Goal: Task Accomplishment & Management: Use online tool/utility

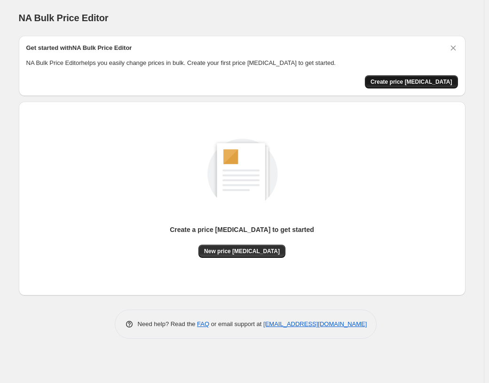
click at [413, 81] on span "Create price [MEDICAL_DATA]" at bounding box center [411, 82] width 82 height 8
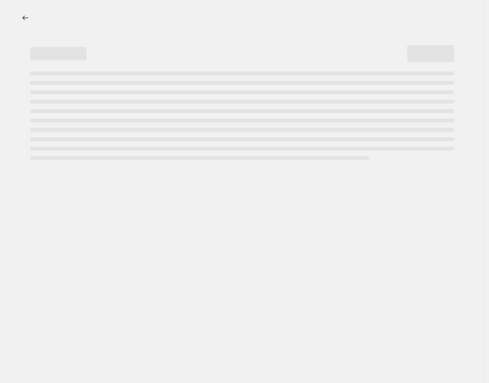
select select "percentage"
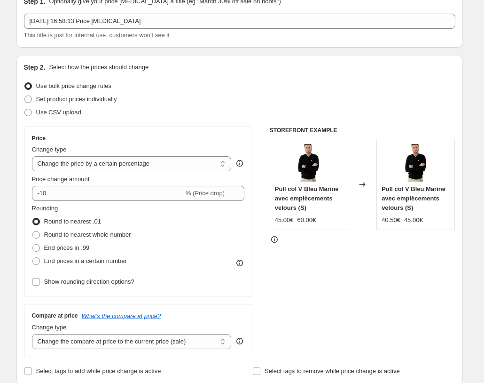
scroll to position [47, 0]
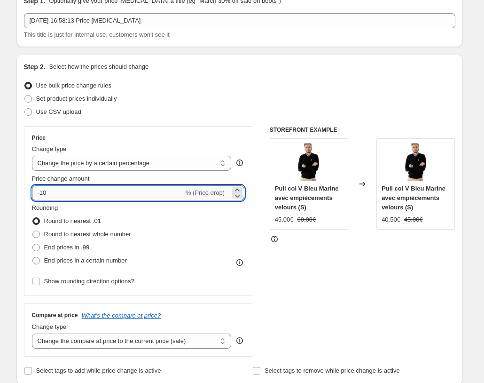
click at [38, 193] on input "-10" at bounding box center [108, 192] width 152 height 15
type input "10"
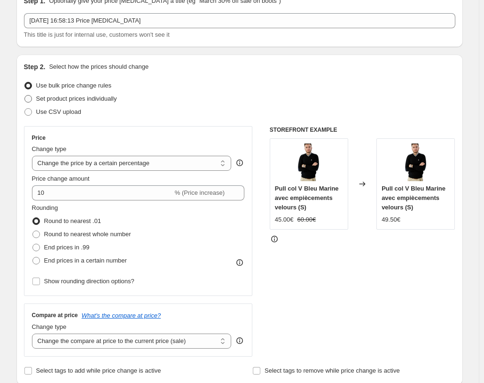
click at [66, 104] on label "Set product prices individually" at bounding box center [70, 98] width 93 height 13
click at [25, 95] on input "Set product prices individually" at bounding box center [24, 95] width 0 height 0
radio input "true"
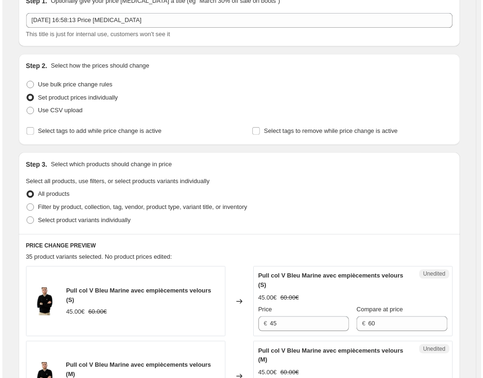
scroll to position [188, 0]
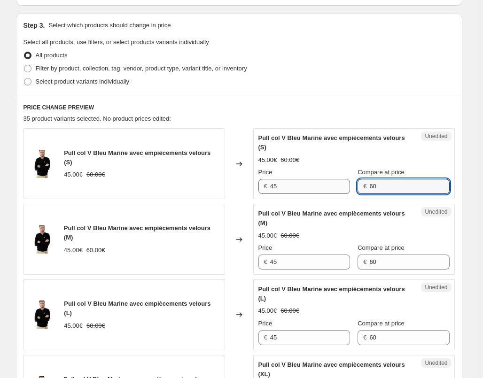
drag, startPoint x: 371, startPoint y: 185, endPoint x: 323, endPoint y: 184, distance: 48.4
click at [323, 184] on div "Price € 45 Compare at price € 60" at bounding box center [354, 181] width 191 height 26
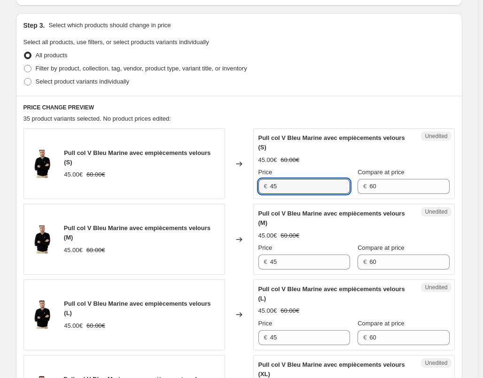
drag, startPoint x: 288, startPoint y: 187, endPoint x: 240, endPoint y: 189, distance: 48.0
click at [240, 189] on div "Pull col V Bleu Marine avec empiècements velours (S) 45.00€ 60.00€ Changed to U…" at bounding box center [240, 163] width 432 height 71
paste input "60"
type input "60"
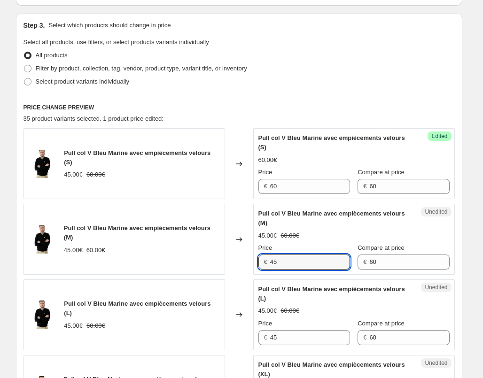
drag, startPoint x: 287, startPoint y: 257, endPoint x: 251, endPoint y: 261, distance: 36.4
click at [251, 261] on div "Pull col V Bleu Marine avec empiècements velours (M) 45.00€ 60.00€ Changed to U…" at bounding box center [240, 239] width 432 height 71
paste input "60"
type input "60"
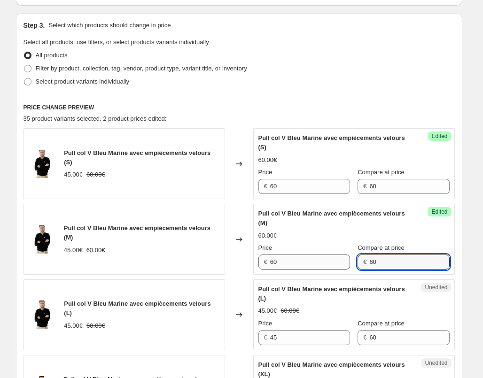
drag, startPoint x: 388, startPoint y: 263, endPoint x: 302, endPoint y: 264, distance: 86.5
click at [302, 264] on div "Price € 60 Compare at price € 60" at bounding box center [354, 257] width 191 height 26
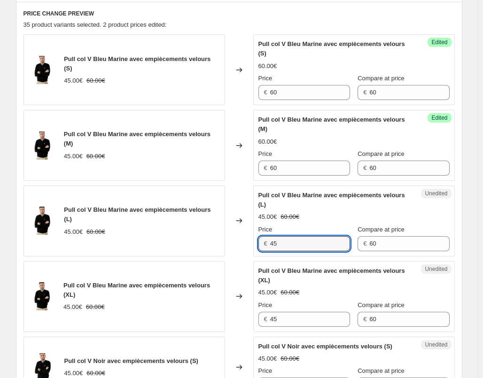
drag, startPoint x: 295, startPoint y: 239, endPoint x: 237, endPoint y: 242, distance: 58.4
click at [237, 242] on div "Pull col V Bleu Marine avec empiècements velours (L) 45.00€ 60.00€ Changed to U…" at bounding box center [240, 221] width 432 height 71
paste input "60"
type input "60"
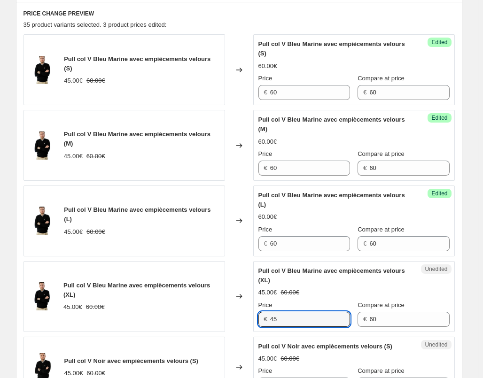
drag, startPoint x: 304, startPoint y: 320, endPoint x: 235, endPoint y: 321, distance: 69.1
click at [235, 321] on div "Pull col V Bleu Marine avec empiècements velours (XL) 45.00€ 60.00€ Changed to …" at bounding box center [240, 296] width 432 height 71
paste input "60"
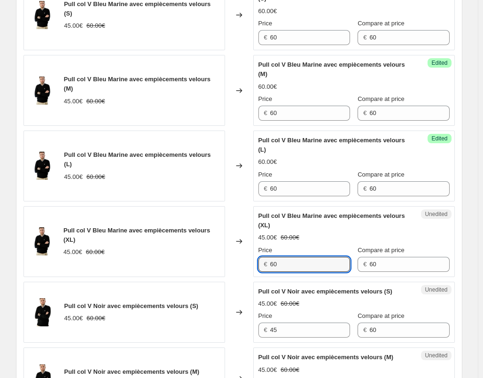
scroll to position [376, 0]
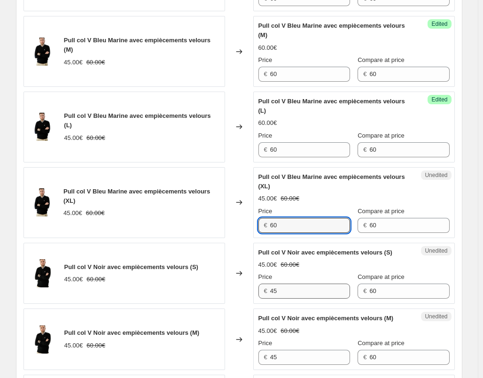
type input "60"
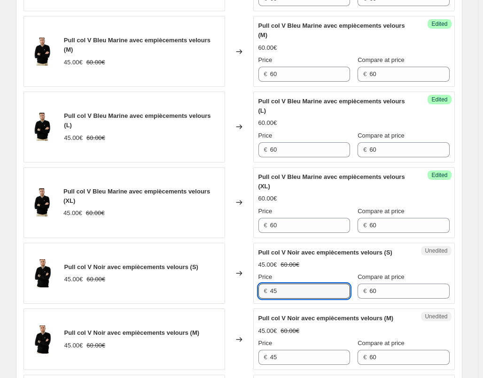
drag, startPoint x: 298, startPoint y: 297, endPoint x: 223, endPoint y: 296, distance: 74.3
click at [225, 296] on div "Pull col V Noir avec empiècements velours (S) 45.00€ 60.00€ Changed to Unedited…" at bounding box center [240, 274] width 432 height 62
paste input "60"
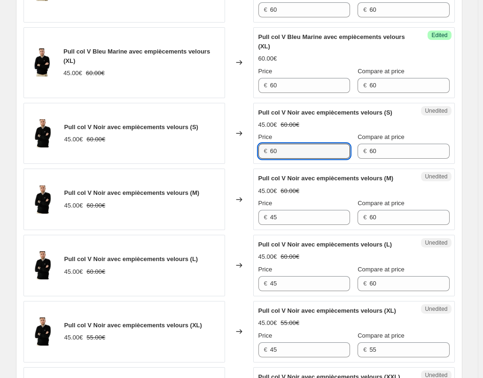
scroll to position [517, 0]
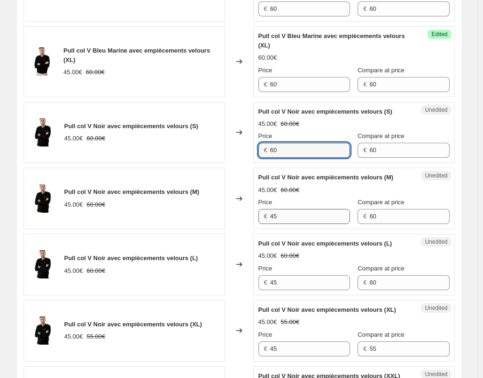
type input "60"
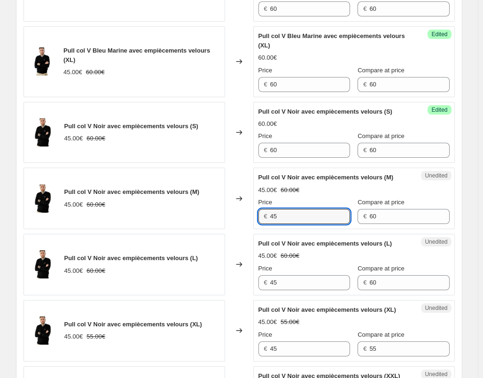
drag, startPoint x: 292, startPoint y: 217, endPoint x: 223, endPoint y: 219, distance: 69.6
click at [225, 219] on div "Pull col V Noir avec empiècements velours (M) 45.00€ 60.00€ Changed to Unedited…" at bounding box center [240, 199] width 432 height 62
paste input "60"
type input "60"
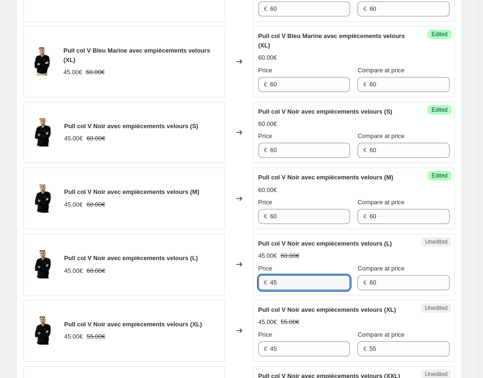
drag, startPoint x: 292, startPoint y: 282, endPoint x: 230, endPoint y: 281, distance: 62.1
click at [232, 281] on div "Pull col V Noir avec empiècements velours (L) 45.00€ 60.00€ Changed to Unedited…" at bounding box center [240, 265] width 432 height 62
paste input "60"
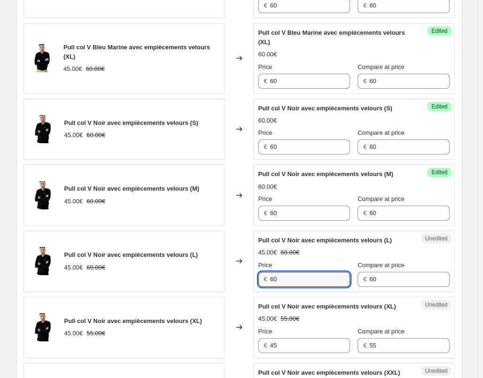
scroll to position [658, 0]
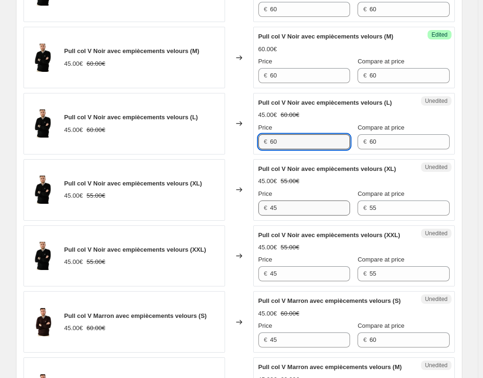
type input "60"
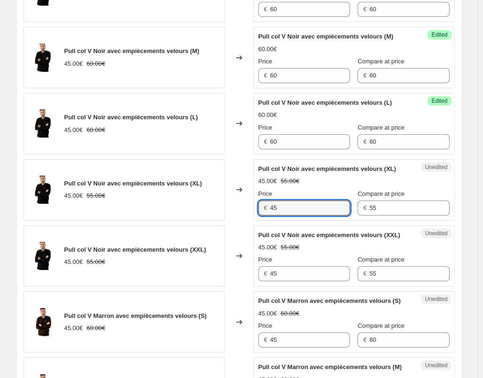
drag, startPoint x: 289, startPoint y: 210, endPoint x: 244, endPoint y: 211, distance: 45.1
click at [246, 209] on div "Pull col V Noir avec empiècements velours (XL) 45.00€ 55.00€ Changed to Unedite…" at bounding box center [240, 190] width 432 height 62
paste input "60"
type input "60"
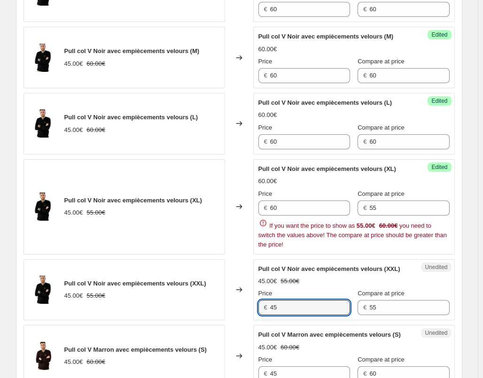
drag, startPoint x: 282, startPoint y: 285, endPoint x: 226, endPoint y: 280, distance: 56.6
click at [226, 280] on div "Pull col V Noir avec empiècements velours (XXL) 45.00€ 55.00€ Changed to Unedit…" at bounding box center [240, 291] width 432 height 62
paste input "60"
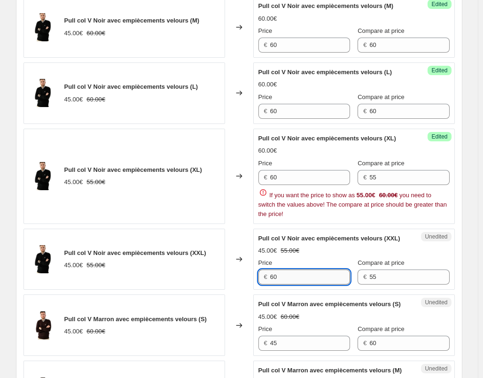
scroll to position [705, 0]
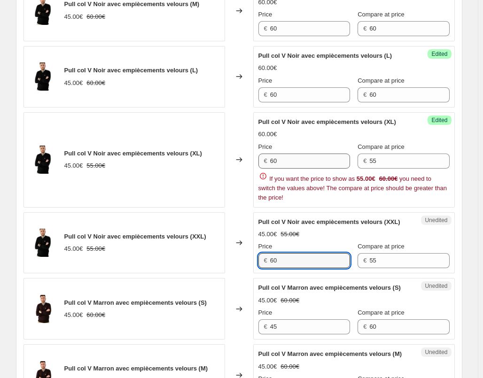
type input "60"
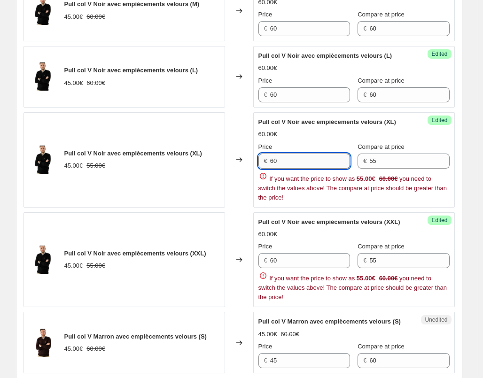
click at [299, 161] on input "60" at bounding box center [310, 161] width 80 height 15
type input "6"
type input "55"
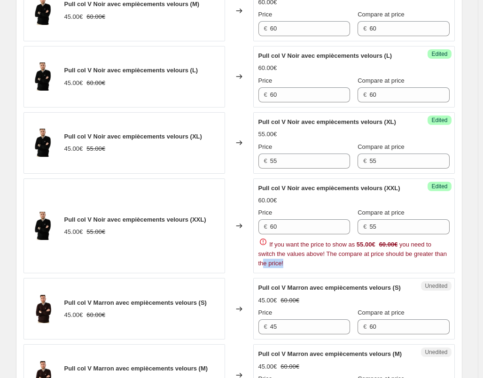
drag, startPoint x: 288, startPoint y: 268, endPoint x: 267, endPoint y: 261, distance: 22.0
click at [267, 261] on div "Price € 60 Compare at price € 55 If you want the price to show as 55.00€ 60.00€…" at bounding box center [354, 238] width 191 height 60
drag, startPoint x: 296, startPoint y: 228, endPoint x: 249, endPoint y: 227, distance: 47.1
click at [249, 227] on div "Pull col V Noir avec empiècements velours (XXL) 45.00€ 55.00€ Changed to Succes…" at bounding box center [240, 226] width 432 height 95
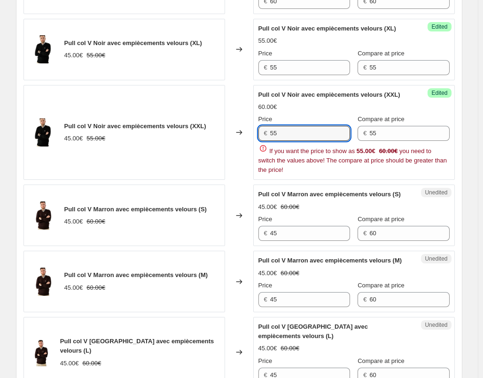
scroll to position [799, 0]
type input "55"
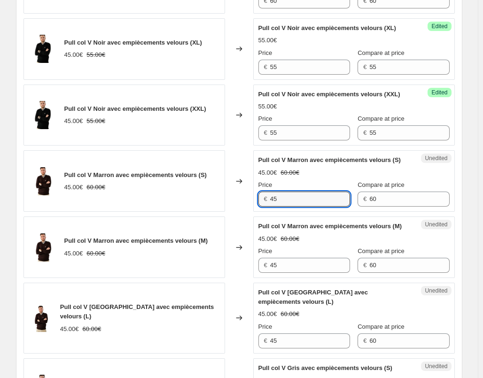
drag, startPoint x: 309, startPoint y: 241, endPoint x: 229, endPoint y: 237, distance: 80.0
click at [229, 237] on div "Pull col V Bleu Marine avec empiècements velours (S) 45.00€ 60.00€ Changed to S…" at bounding box center [240, 205] width 432 height 1376
paste input "60"
type input "60"
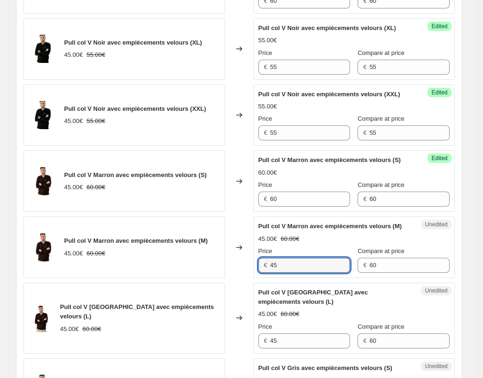
drag, startPoint x: 292, startPoint y: 289, endPoint x: 249, endPoint y: 288, distance: 43.3
click at [249, 278] on div "Pull col V Marron avec empiècements velours (M) 45.00€ 60.00€ Changed to Unedit…" at bounding box center [240, 248] width 432 height 62
paste input "60"
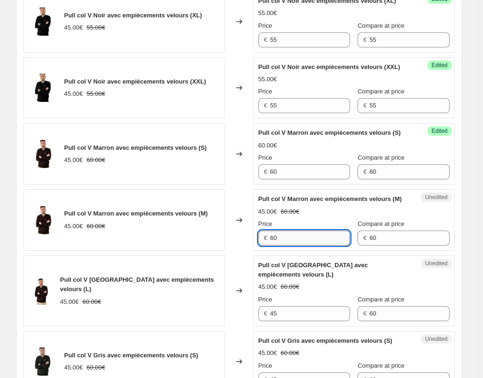
scroll to position [893, 0]
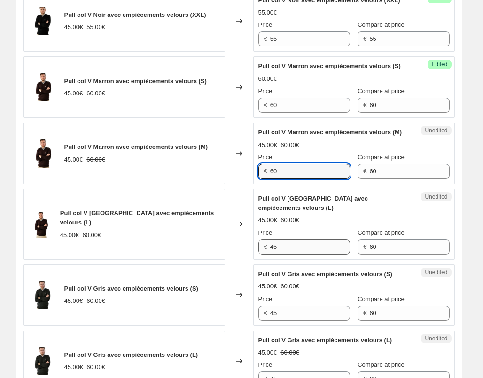
type input "60"
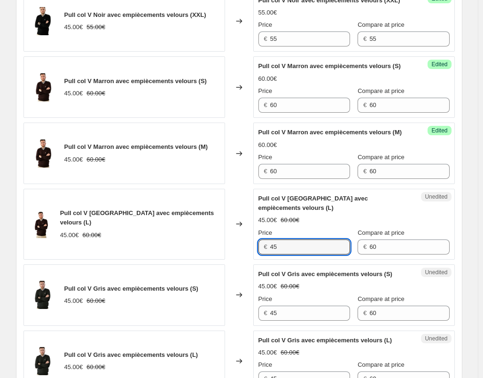
drag, startPoint x: 297, startPoint y: 273, endPoint x: 238, endPoint y: 272, distance: 58.8
click at [238, 260] on div "Pull col V Marron avec empiècements velours (L) 45.00€ 60.00€ Changed to Unedit…" at bounding box center [240, 224] width 432 height 71
paste input "60"
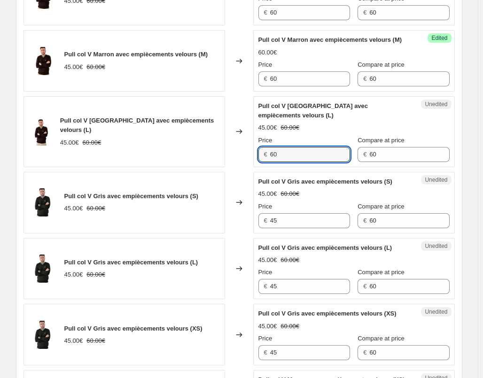
scroll to position [987, 0]
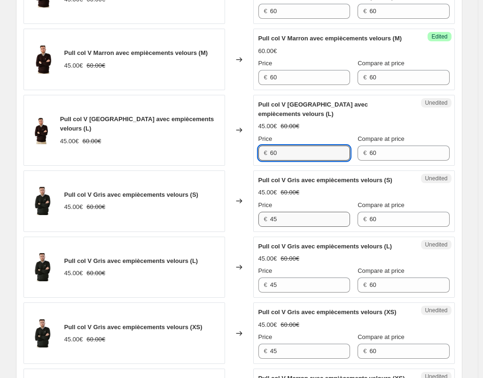
type input "60"
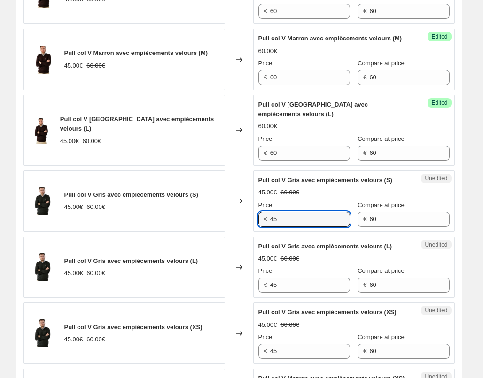
drag, startPoint x: 286, startPoint y: 251, endPoint x: 242, endPoint y: 250, distance: 44.7
click at [242, 232] on div "Pull col V Gris avec empiècements velours (S) 45.00€ 60.00€ Changed to Unedited…" at bounding box center [240, 202] width 432 height 62
paste input "60"
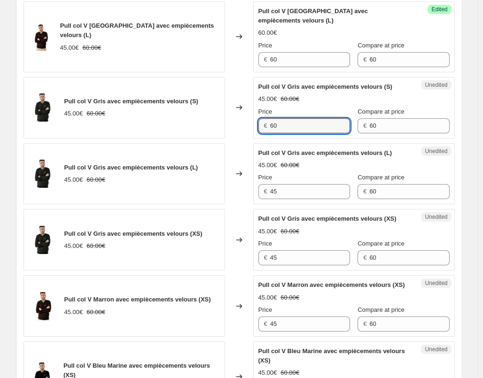
scroll to position [1081, 0]
type input "60"
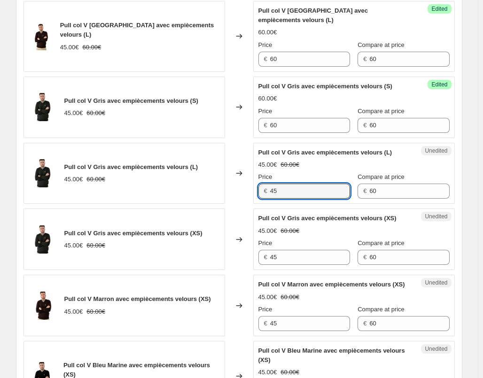
drag, startPoint x: 291, startPoint y: 226, endPoint x: 247, endPoint y: 222, distance: 44.4
click at [249, 205] on div "Pull col V Gris avec empiècements velours (L) 45.00€ 60.00€ Changed to Unedited…" at bounding box center [240, 174] width 432 height 62
paste input "60"
type input "60"
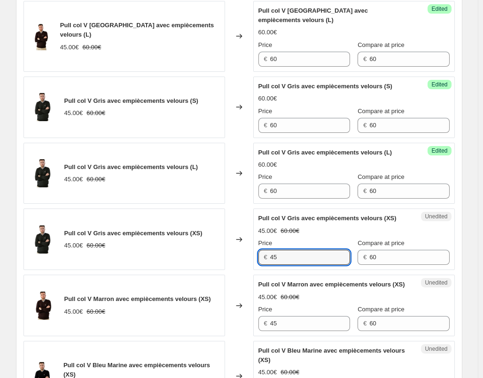
drag, startPoint x: 291, startPoint y: 283, endPoint x: 243, endPoint y: 282, distance: 47.5
click at [243, 270] on div "Pull col V Gris avec empiècements velours (XS) 45.00€ 60.00€ Changed to Unedite…" at bounding box center [240, 240] width 432 height 62
paste input "60"
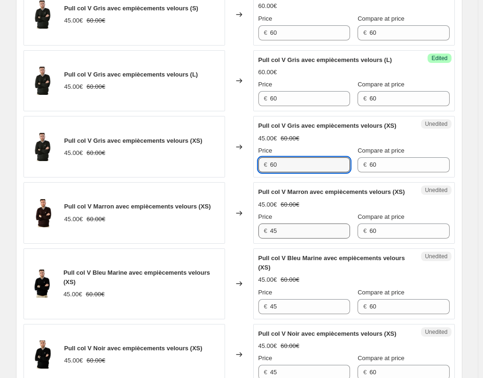
scroll to position [1175, 0]
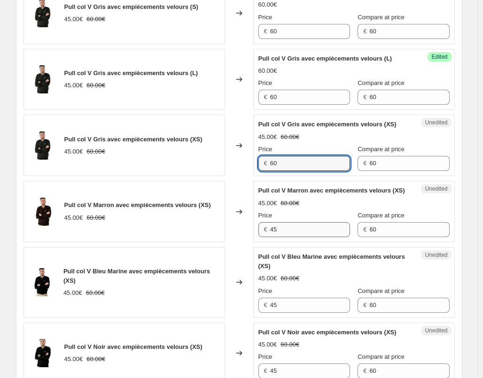
type input "60"
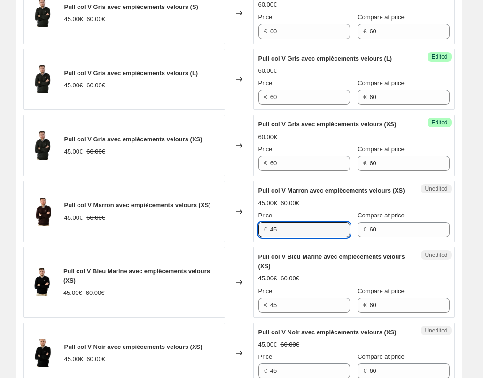
drag, startPoint x: 299, startPoint y: 264, endPoint x: 225, endPoint y: 261, distance: 73.9
click at [225, 243] on div "Pull col V Marron avec empiècements velours (XS) 45.00€ 60.00€ Changed to Unedi…" at bounding box center [240, 212] width 432 height 62
paste input "60"
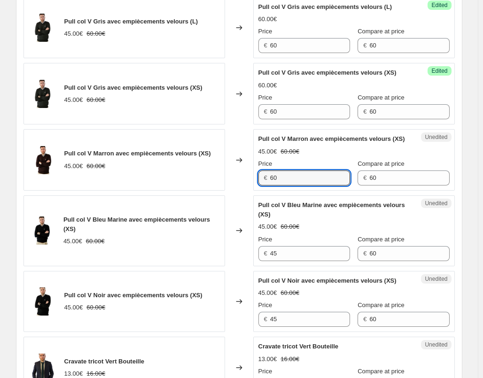
scroll to position [1269, 0]
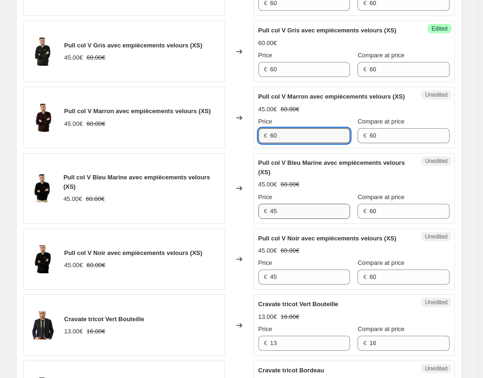
type input "60"
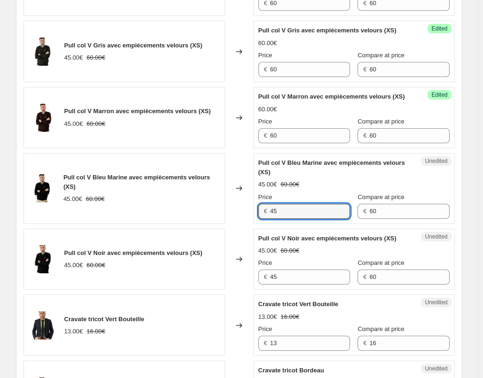
drag, startPoint x: 290, startPoint y: 252, endPoint x: 225, endPoint y: 248, distance: 65.0
click at [230, 224] on div "Pull col V Bleu Marine avec empiècements velours (XS) 45.00€ 60.00€ Changed to …" at bounding box center [240, 188] width 432 height 71
paste input "60"
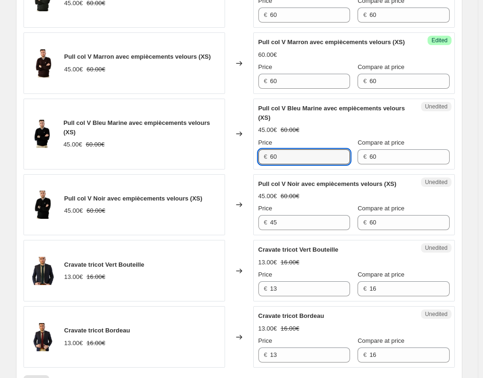
scroll to position [1363, 0]
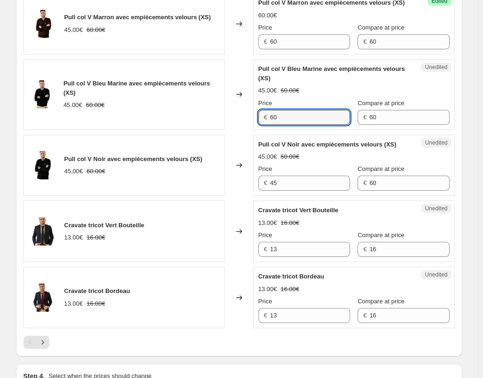
type input "60"
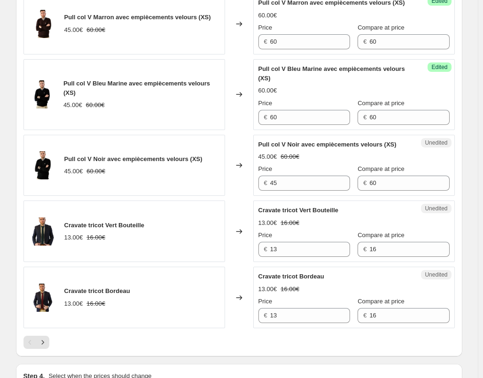
drag, startPoint x: 280, startPoint y: 230, endPoint x: 268, endPoint y: 228, distance: 12.4
click at [268, 197] on div "Unedited Pull col V Noir avec empiècements velours (XS) 45.00€ 60.00€ Price € 4…" at bounding box center [354, 166] width 202 height 62
drag, startPoint x: 281, startPoint y: 225, endPoint x: 228, endPoint y: 225, distance: 53.6
click at [228, 197] on div "Pull col V Noir avec empiècements velours (XS) 45.00€ 60.00€ Changed to Unedite…" at bounding box center [240, 166] width 432 height 62
paste input "60"
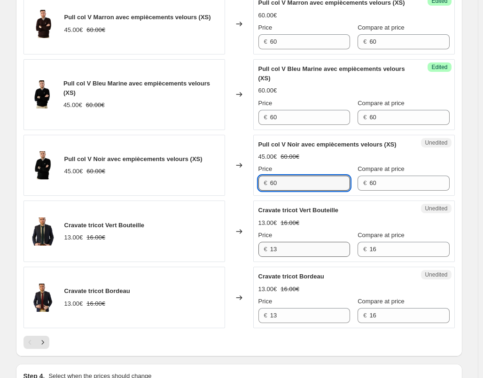
type input "60"
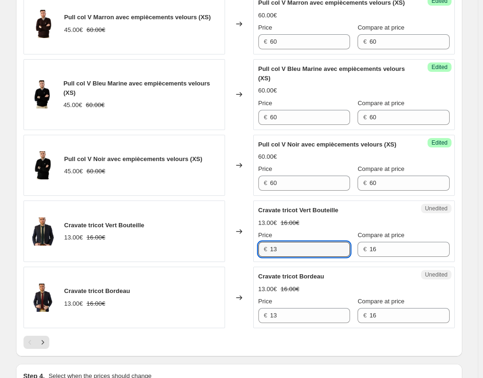
drag, startPoint x: 292, startPoint y: 287, endPoint x: 218, endPoint y: 281, distance: 74.1
click at [221, 262] on div "Cravate tricot Vert Bouteille 13.00€ 16.00€ Changed to Unedited Cravate tricot …" at bounding box center [240, 232] width 432 height 62
paste input "60"
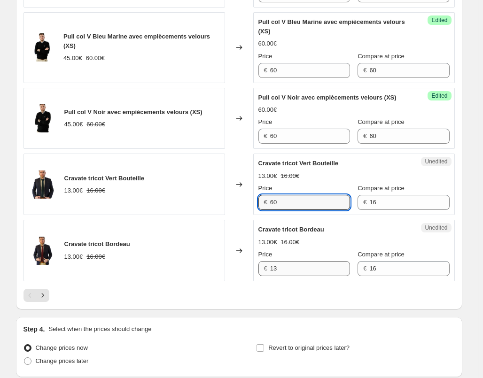
type input "60"
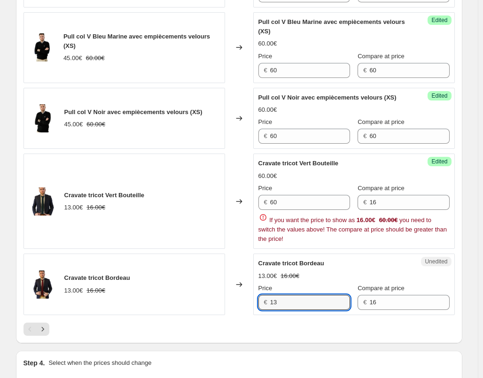
drag, startPoint x: 284, startPoint y: 300, endPoint x: 228, endPoint y: 295, distance: 55.7
click at [229, 297] on div "Cravate tricot Bordeau 13.00€ 16.00€ Changed to Unedited Cravate tricot Bordeau…" at bounding box center [240, 285] width 432 height 62
paste input "60"
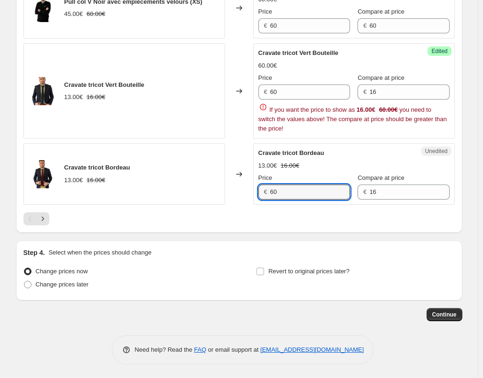
scroll to position [1505, 0]
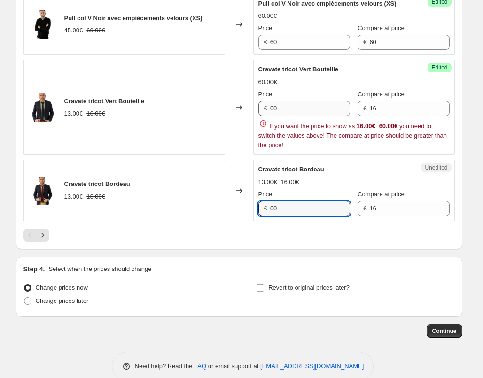
type input "60"
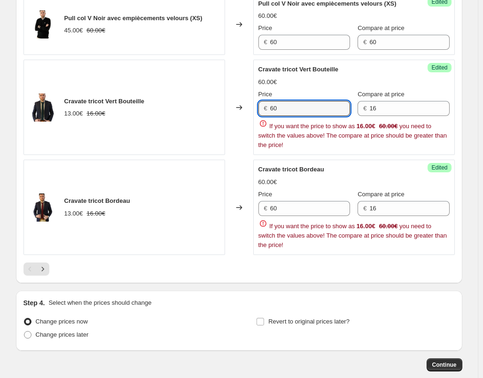
drag, startPoint x: 294, startPoint y: 149, endPoint x: 240, endPoint y: 143, distance: 54.4
click at [240, 143] on div "Cravate tricot Vert Bouteille 13.00€ 16.00€ Changed to Success Edited Cravate t…" at bounding box center [240, 107] width 432 height 95
type input "16"
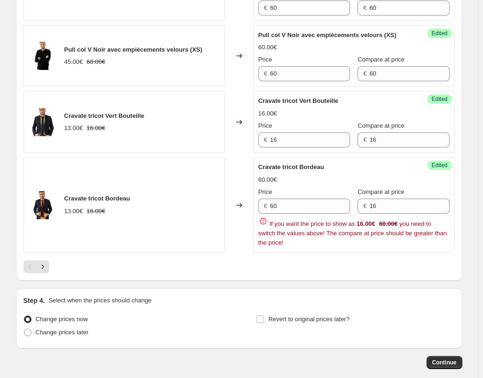
scroll to position [1552, 0]
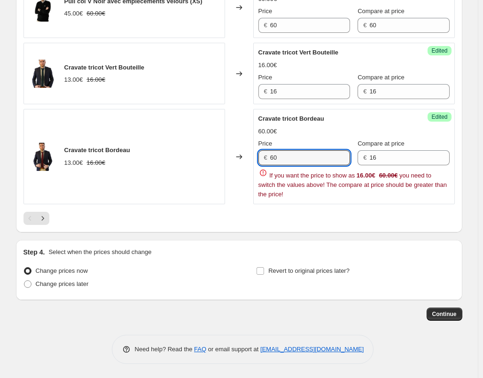
drag, startPoint x: 298, startPoint y: 166, endPoint x: 234, endPoint y: 165, distance: 63.5
click at [235, 165] on div "Cravate tricot Bordeau 13.00€ 16.00€ Changed to Success Edited Cravate tricot B…" at bounding box center [240, 156] width 432 height 95
type input "16"
click at [442, 317] on button "Continue" at bounding box center [445, 314] width 36 height 13
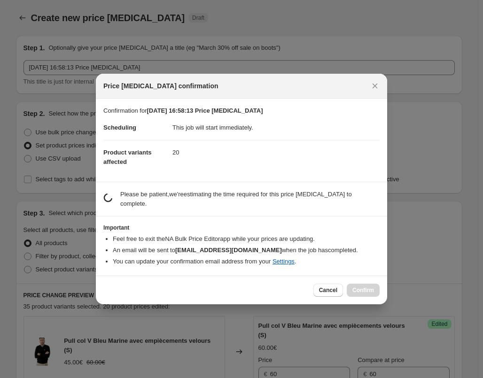
scroll to position [1525, 0]
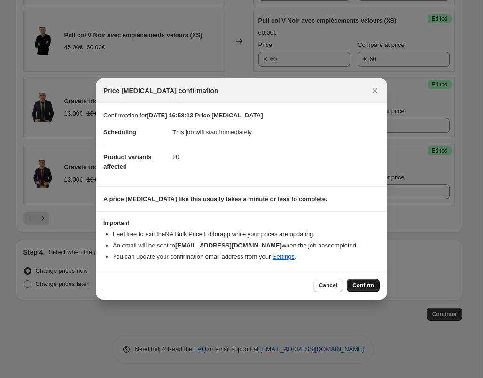
click at [363, 286] on span "Confirm" at bounding box center [364, 286] width 22 height 8
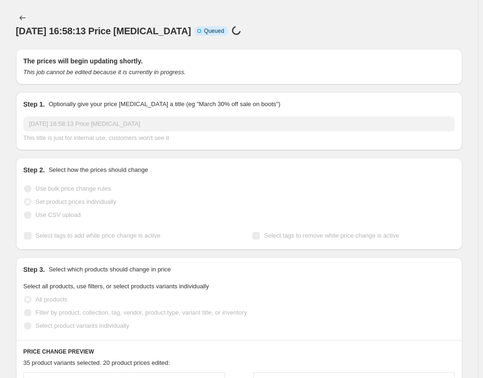
scroll to position [1467, 0]
